Goal: Check status: Check status

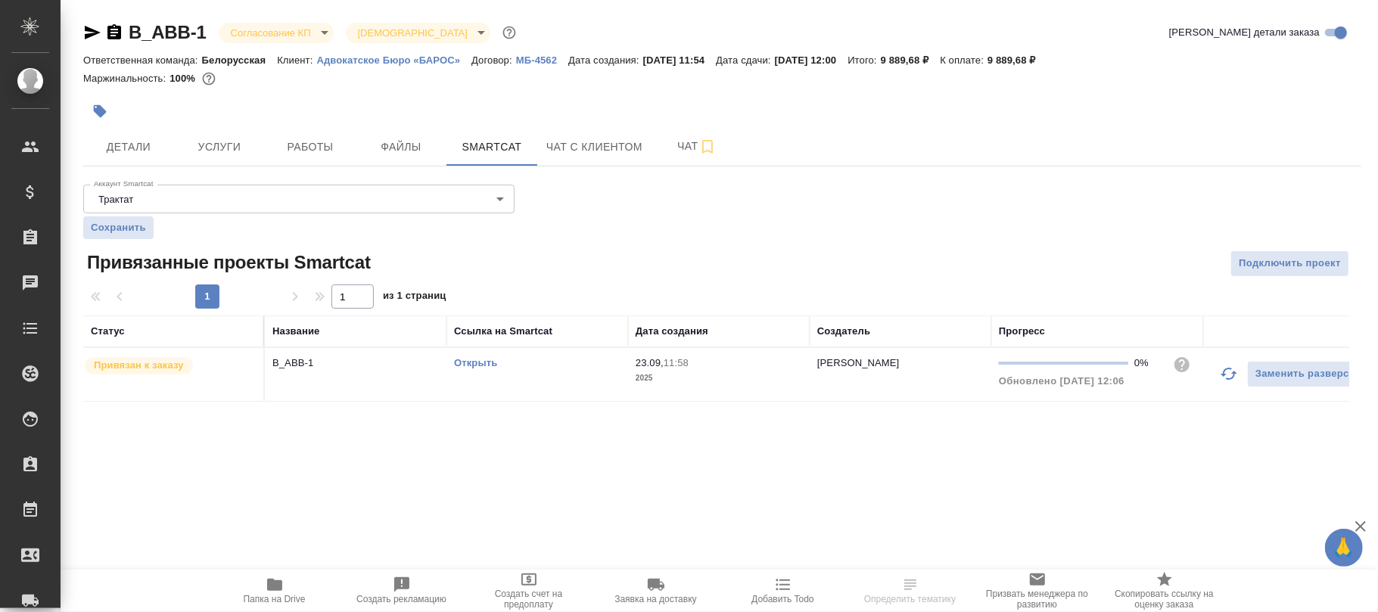
click at [567, 374] on td "Открыть" at bounding box center [537, 374] width 182 height 53
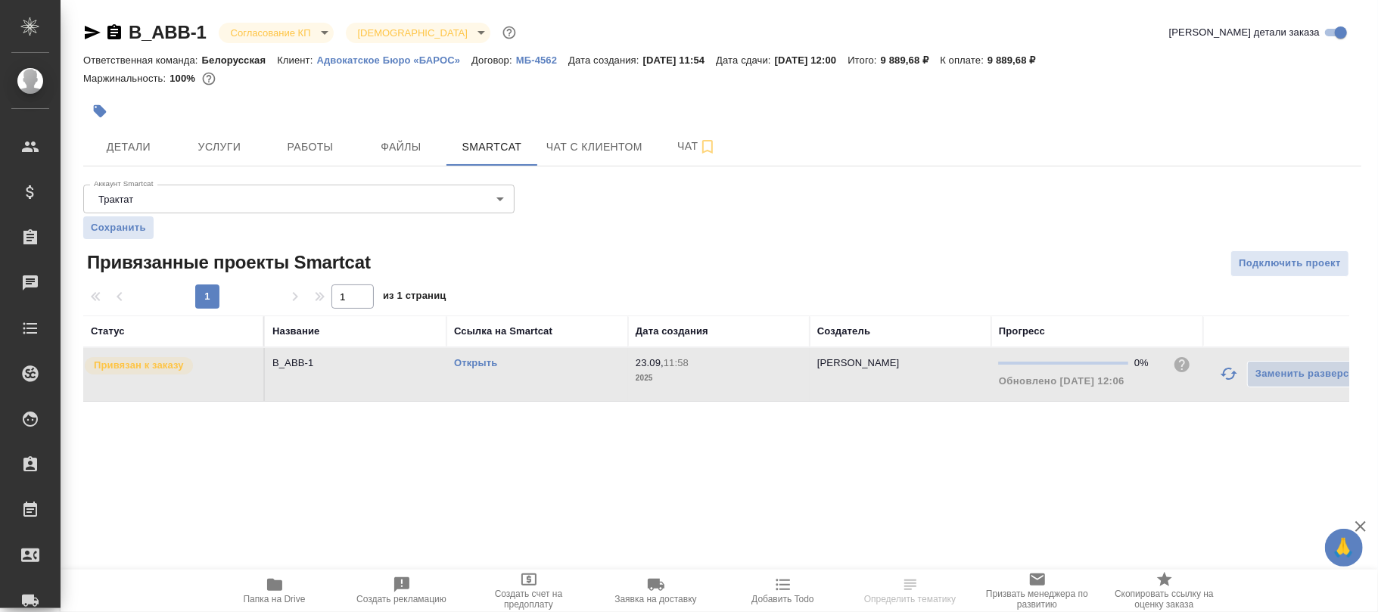
click at [567, 374] on td "Открыть" at bounding box center [537, 374] width 182 height 53
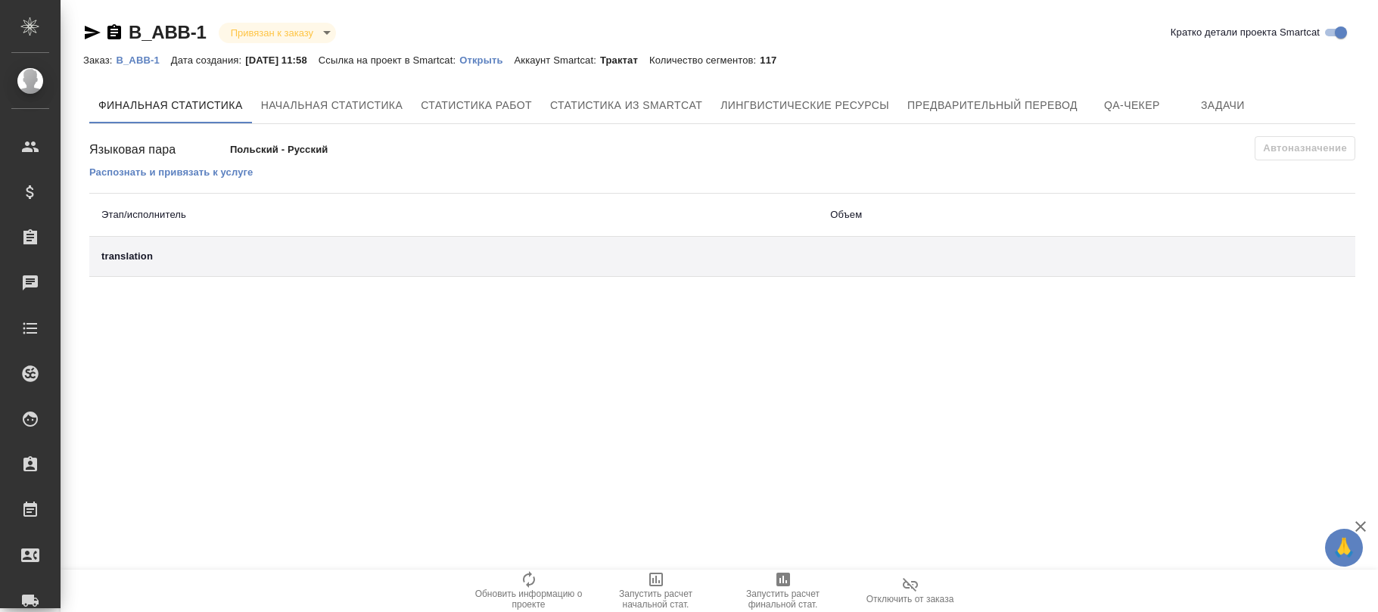
click at [915, 587] on icon "button" at bounding box center [910, 585] width 18 height 18
